Goal: Obtain resource: Download file/media

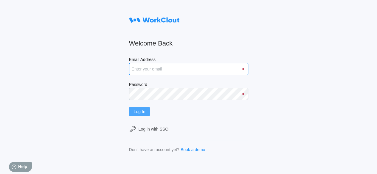
type input "[EMAIL_ADDRESS][DOMAIN_NAME]"
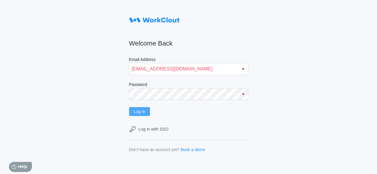
click at [143, 113] on span "Log In" at bounding box center [140, 112] width 12 height 4
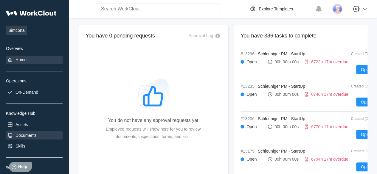
click at [34, 135] on div "Documents" at bounding box center [25, 135] width 21 height 5
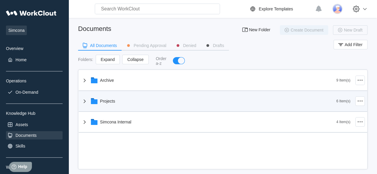
click at [105, 99] on div "Projects" at bounding box center [107, 101] width 15 height 5
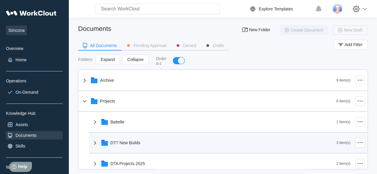
click at [123, 142] on div "DT7 New Builds" at bounding box center [126, 143] width 30 height 5
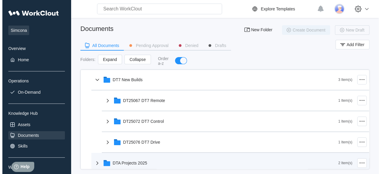
scroll to position [89, 0]
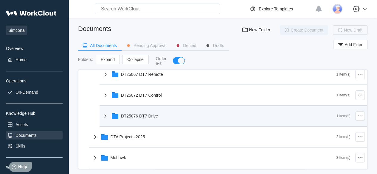
click at [144, 115] on div "DT25076 DT7 Drive" at bounding box center [139, 116] width 37 height 5
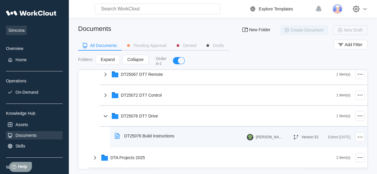
click at [156, 138] on div "DT25076 Build Instructions" at bounding box center [149, 136] width 50 height 5
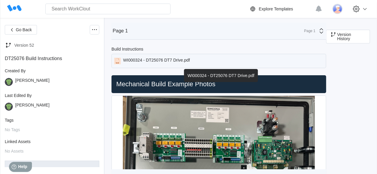
click at [176, 61] on div "WI000324 - DT25076 DT7 Drive.pdf" at bounding box center [156, 61] width 67 height 7
